Goal: Task Accomplishment & Management: Complete application form

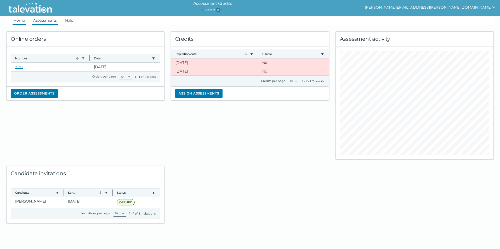
click at [47, 20] on link "Assessments" at bounding box center [45, 20] width 26 height 9
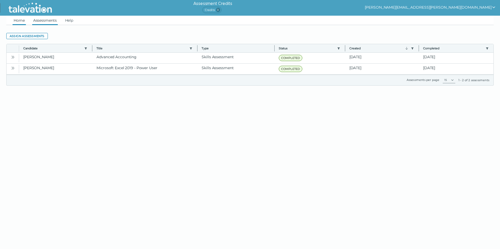
click at [19, 21] on link "Home" at bounding box center [19, 20] width 13 height 9
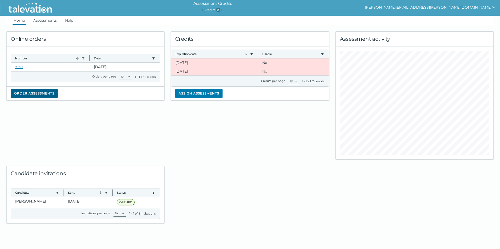
click at [25, 91] on button "Order assessments" at bounding box center [34, 93] width 47 height 9
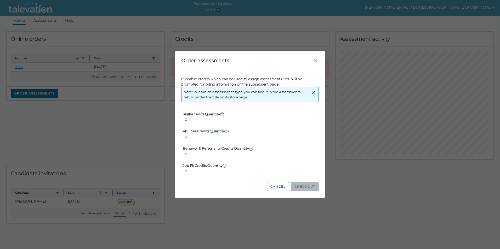
click at [198, 83] on p "Purcahse credits which can be used to assign assessments. You will be prompted …" at bounding box center [249, 82] width 137 height 10
click at [201, 96] on div "Note: To learn an assessment's type, you can find it in the Assessments tab, or…" at bounding box center [244, 94] width 123 height 15
click at [203, 118] on input "0" at bounding box center [205, 120] width 45 height 6
click at [195, 136] on input "0" at bounding box center [205, 137] width 45 height 6
click at [194, 151] on label "Behavior & Personality Credits Quantity Used for Selectors and Performance Indi…" at bounding box center [218, 148] width 70 height 5
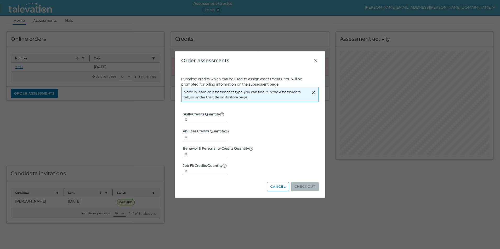
click at [194, 151] on input "0" at bounding box center [205, 154] width 45 height 6
click at [200, 171] on input "0" at bounding box center [205, 171] width 45 height 6
click at [277, 185] on button "Cancel" at bounding box center [278, 186] width 22 height 9
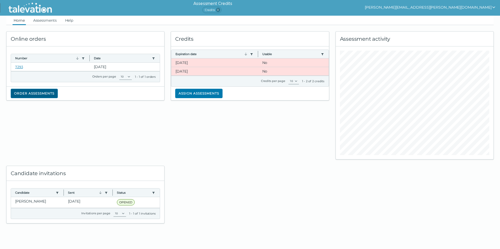
click at [47, 96] on button "Order assessments" at bounding box center [34, 93] width 47 height 9
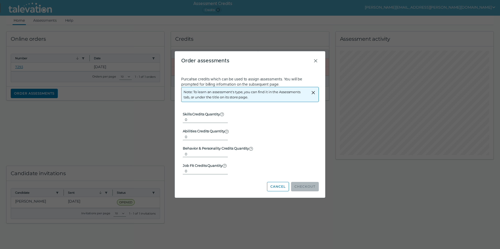
click at [319, 61] on div "Order assessments Purcahse credits which can be used to assign assessments. You…" at bounding box center [250, 124] width 150 height 146
click at [314, 59] on icon "Close" at bounding box center [315, 61] width 6 height 6
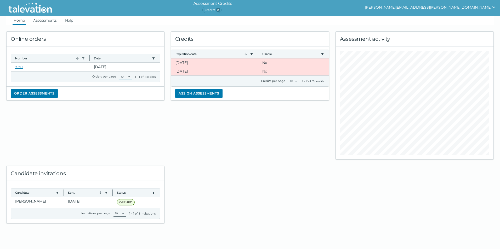
click at [129, 77] on select "10 20 50 100" at bounding box center [125, 77] width 13 height 6
select select "1: 20"
click at [119, 74] on select "10 20 50 100" at bounding box center [125, 77] width 13 height 6
click at [19, 66] on link "7293" at bounding box center [19, 67] width 8 height 4
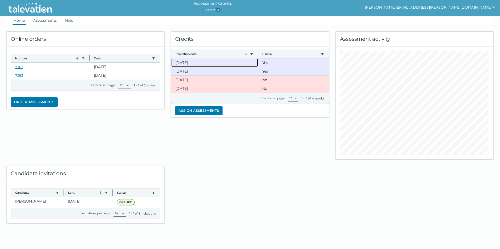
click at [194, 62] on clr-dg-cell "[DATE]" at bounding box center [214, 63] width 87 height 8
click at [206, 73] on clr-dg-cell "[DATE]" at bounding box center [214, 71] width 87 height 8
click at [233, 162] on div at bounding box center [250, 192] width 164 height 64
click at [262, 193] on div at bounding box center [250, 192] width 164 height 64
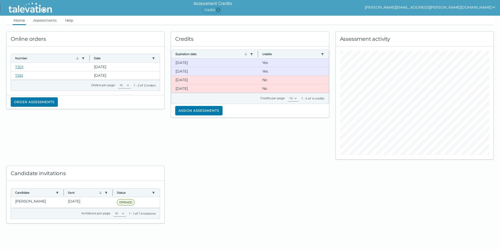
click at [104, 154] on div "Online orders Number Use left or right key to resize the column Date Use left o…" at bounding box center [85, 92] width 164 height 135
click at [188, 72] on clr-dg-cell "[DATE]" at bounding box center [214, 71] width 87 height 8
click at [204, 109] on button "Assign assessments" at bounding box center [198, 110] width 47 height 9
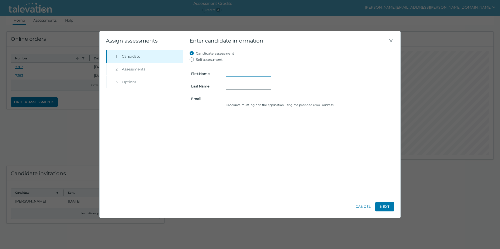
click at [247, 72] on input "First Name" at bounding box center [248, 74] width 45 height 6
click at [231, 96] on form "First Name Last Name Email Candidate must login to the application using the pr…" at bounding box center [292, 86] width 204 height 46
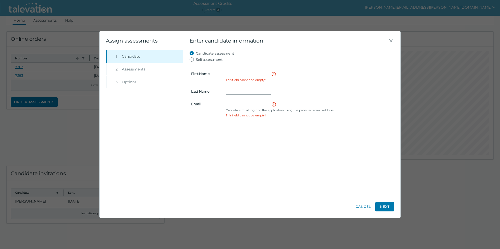
click at [233, 105] on input "Email" at bounding box center [248, 104] width 45 height 6
paste input "mailto:[PERSON_NAME][EMAIL_ADDRESS][DOMAIN_NAME]"
type input "[PERSON_NAME][EMAIL_ADDRESS][DOMAIN_NAME]"
click at [247, 74] on input "First Name" at bounding box center [248, 74] width 45 height 6
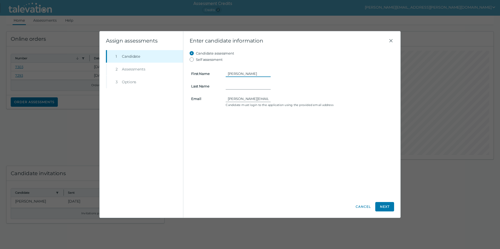
type input "[PERSON_NAME]"
type input "Peckfelder"
click at [388, 210] on button "Next" at bounding box center [384, 206] width 19 height 9
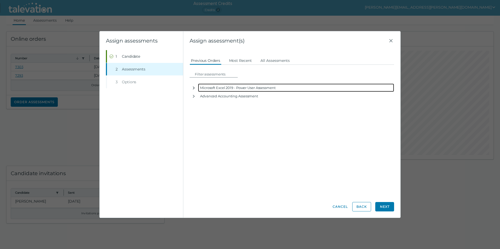
click at [194, 88] on icon "button" at bounding box center [194, 88] width 2 height 3
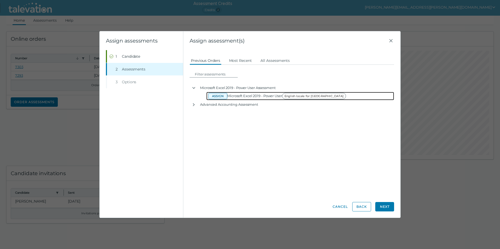
click at [220, 96] on button "Assign" at bounding box center [217, 96] width 19 height 6
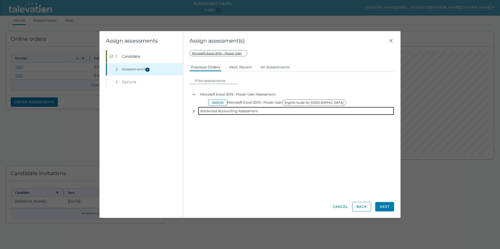
click at [193, 110] on icon "button" at bounding box center [194, 111] width 4 height 4
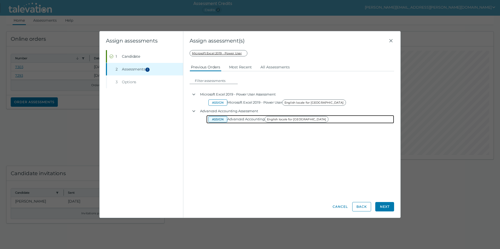
click at [215, 119] on button "Assign" at bounding box center [217, 119] width 19 height 6
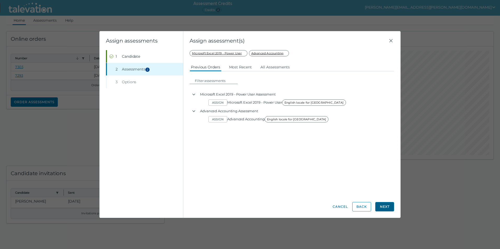
click at [383, 205] on button "Next" at bounding box center [384, 206] width 19 height 9
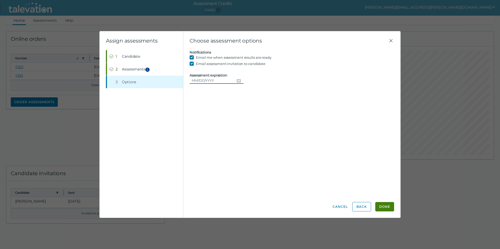
click at [196, 81] on input "Assessment expiration" at bounding box center [212, 80] width 45 height 6
click at [210, 81] on input "Assessment expiration" at bounding box center [212, 80] width 45 height 6
type input "[DATE]"
click at [378, 206] on button "Done" at bounding box center [384, 206] width 19 height 9
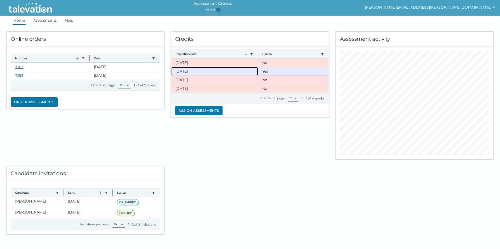
click at [190, 73] on clr-dg-cell "[DATE]" at bounding box center [214, 71] width 87 height 8
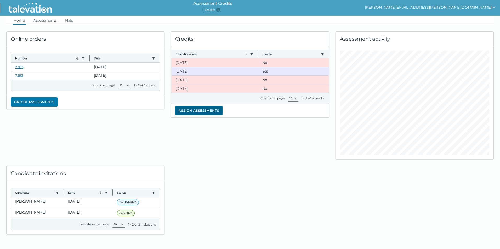
click at [195, 112] on button "Assign assessments" at bounding box center [198, 110] width 47 height 9
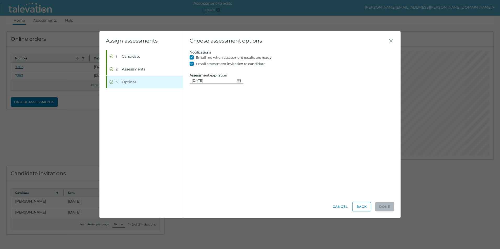
click at [166, 8] on div "Beginning of Modal Content Assign assessments Step 1 Candidate Step 2 Assessmen…" at bounding box center [250, 124] width 500 height 249
click at [364, 209] on button "Back" at bounding box center [361, 206] width 19 height 9
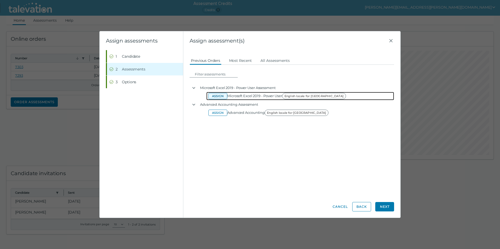
click at [222, 95] on button "Assign" at bounding box center [217, 96] width 19 height 6
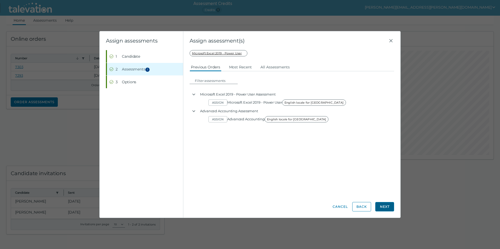
click at [389, 205] on button "Next" at bounding box center [384, 206] width 19 height 9
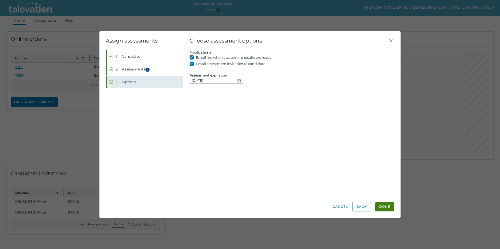
click at [145, 79] on button "Step 3 Options" at bounding box center [145, 82] width 76 height 13
click at [391, 40] on icon "Close" at bounding box center [390, 40] width 3 height 3
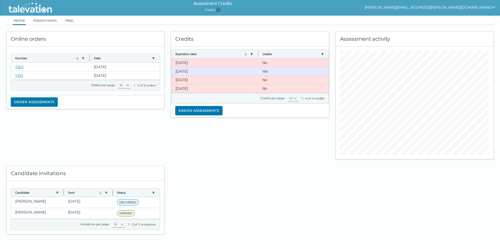
click at [271, 226] on div at bounding box center [250, 197] width 164 height 75
click at [210, 62] on clr-dg-cell "[DATE]" at bounding box center [214, 63] width 87 height 8
click at [273, 58] on clr-dg-column "Usable Use left or right key to resize the column" at bounding box center [293, 54] width 71 height 8
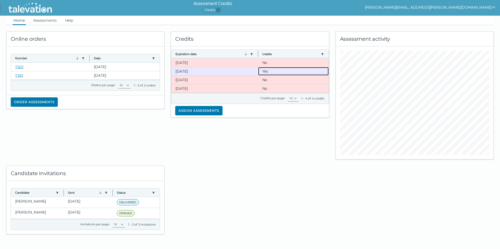
click at [262, 71] on clr-dg-cell "Yes" at bounding box center [293, 71] width 71 height 8
click at [206, 109] on button "Assign assessments" at bounding box center [198, 110] width 47 height 9
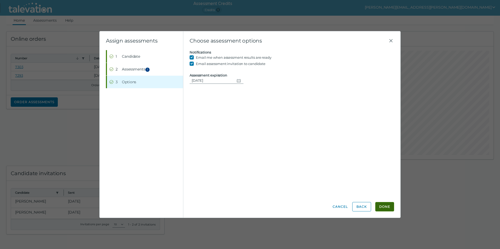
click at [383, 206] on button "Done" at bounding box center [384, 206] width 19 height 9
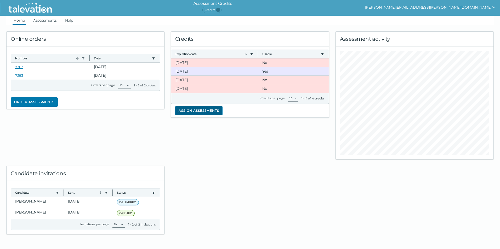
click at [193, 108] on button "Assign assessments" at bounding box center [198, 110] width 47 height 9
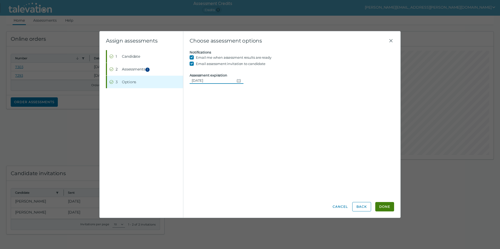
click at [204, 79] on input "[DATE]" at bounding box center [212, 80] width 45 height 6
click at [134, 82] on span "Options" at bounding box center [129, 81] width 14 height 5
click at [130, 66] on button "Step 2 Assessments 1" at bounding box center [145, 69] width 76 height 13
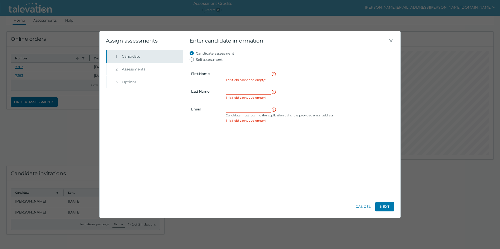
click at [120, 56] on button "Step 1 Candidate" at bounding box center [145, 56] width 76 height 13
click at [360, 206] on button "Cancel" at bounding box center [363, 206] width 16 height 9
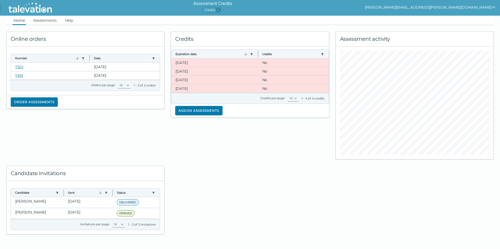
click at [241, 190] on div at bounding box center [250, 197] width 164 height 75
